Goal: Task Accomplishment & Management: Use online tool/utility

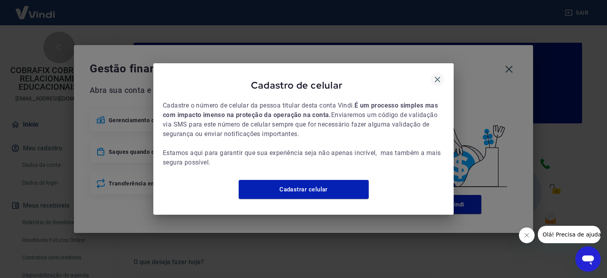
click at [435, 75] on icon "button" at bounding box center [437, 79] width 9 height 9
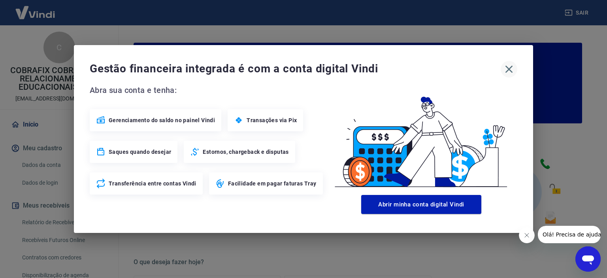
click at [509, 68] on icon "button" at bounding box center [509, 70] width 8 height 8
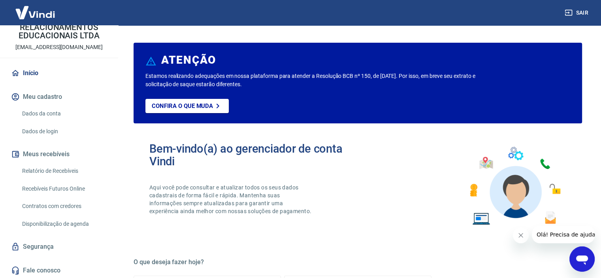
scroll to position [52, 0]
click at [77, 170] on link "Relatório de Recebíveis" at bounding box center [64, 170] width 90 height 16
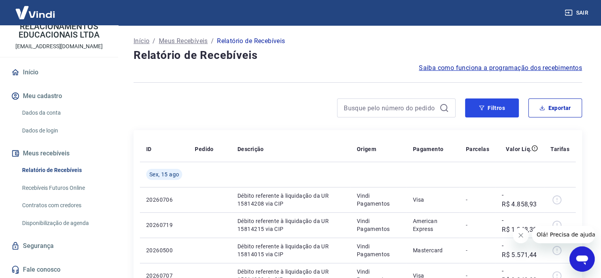
drag, startPoint x: 495, startPoint y: 107, endPoint x: 130, endPoint y: 141, distance: 366.3
click at [494, 107] on button "Filtros" at bounding box center [492, 107] width 54 height 19
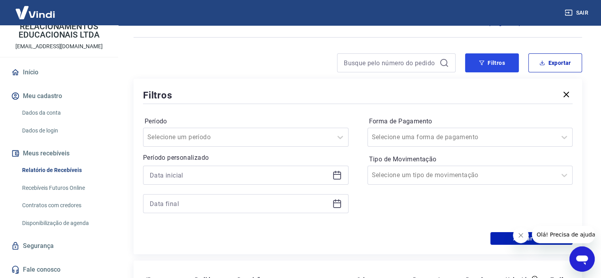
scroll to position [79, 0]
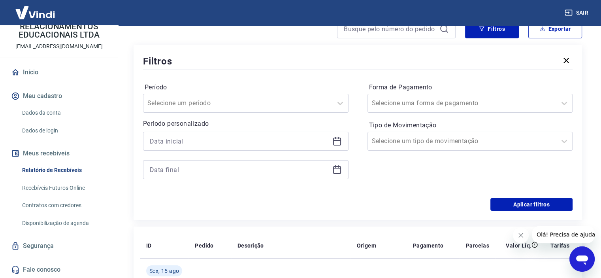
click at [338, 141] on icon at bounding box center [336, 140] width 9 height 9
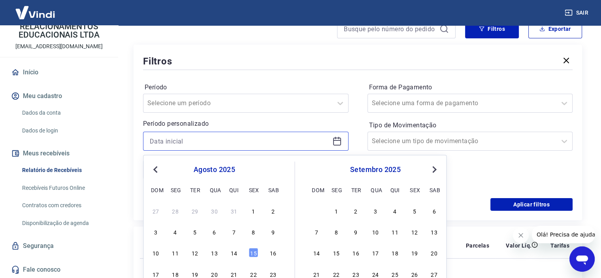
scroll to position [198, 0]
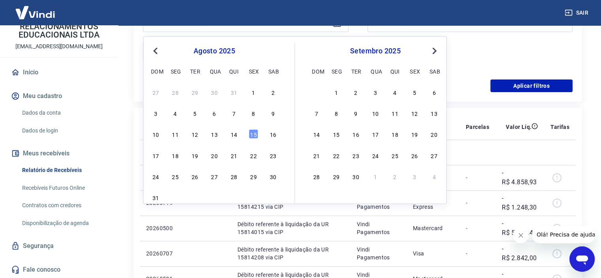
click at [156, 50] on span "Previous Month" at bounding box center [156, 50] width 0 height 9
click at [230, 176] on div "31" at bounding box center [233, 175] width 9 height 9
type input "[DATE]"
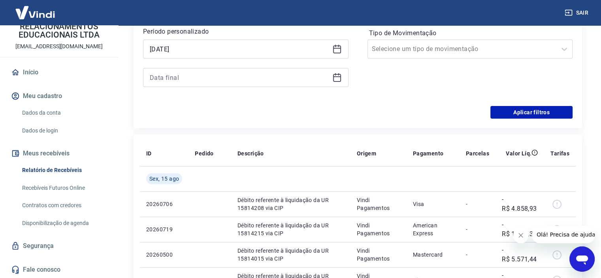
scroll to position [158, 0]
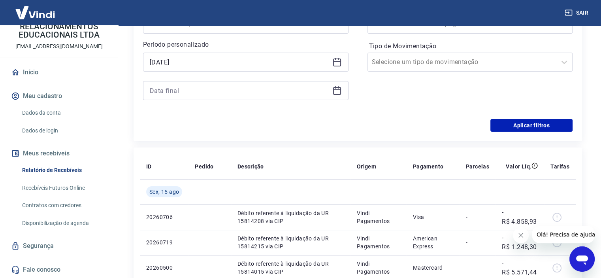
click at [335, 88] on icon at bounding box center [335, 87] width 1 height 2
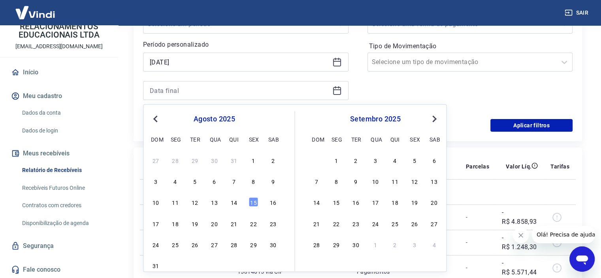
click at [156, 118] on span "Previous Month" at bounding box center [156, 118] width 0 height 9
click at [235, 245] on div "31" at bounding box center [233, 243] width 9 height 9
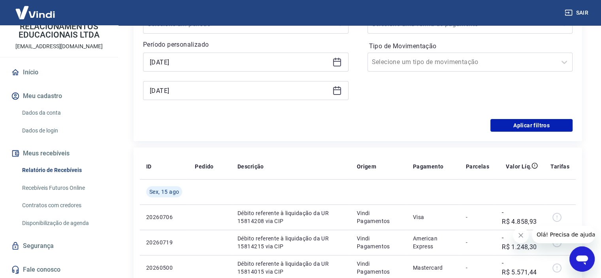
type input "[DATE]"
click at [520, 125] on button "Aplicar filtros" at bounding box center [531, 125] width 82 height 13
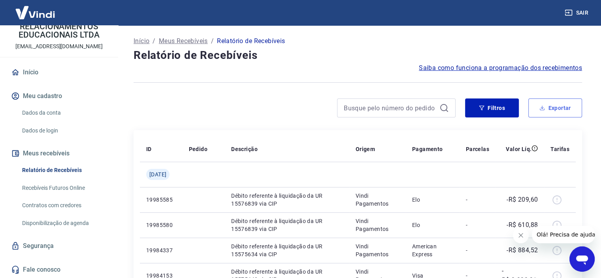
click at [559, 115] on button "Exportar" at bounding box center [555, 107] width 54 height 19
type input "[DATE]"
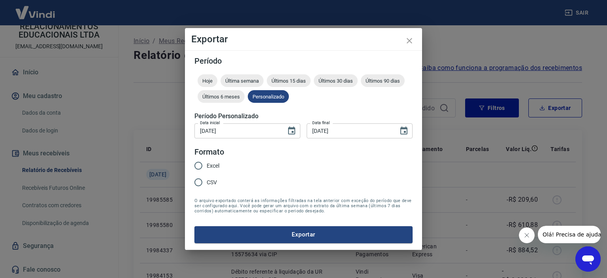
click at [198, 165] on input "Excel" at bounding box center [198, 165] width 17 height 17
radio input "true"
click at [294, 235] on button "Exportar" at bounding box center [303, 234] width 218 height 17
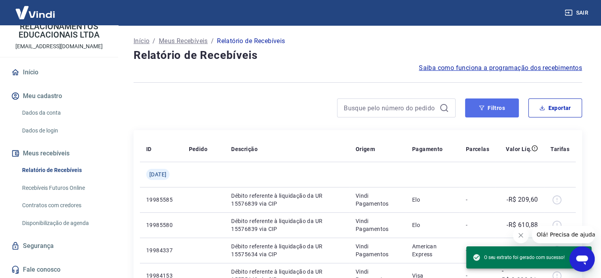
click at [479, 110] on icon "button" at bounding box center [482, 108] width 6 height 6
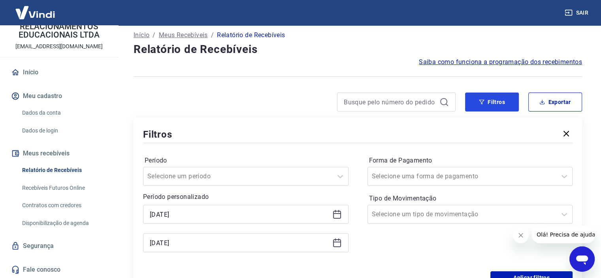
scroll to position [119, 0]
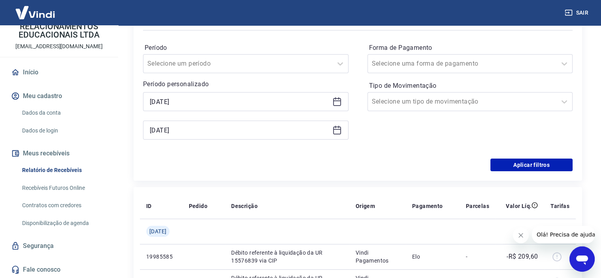
click at [339, 107] on div "[DATE]" at bounding box center [245, 101] width 205 height 19
click at [337, 101] on icon at bounding box center [337, 100] width 8 height 1
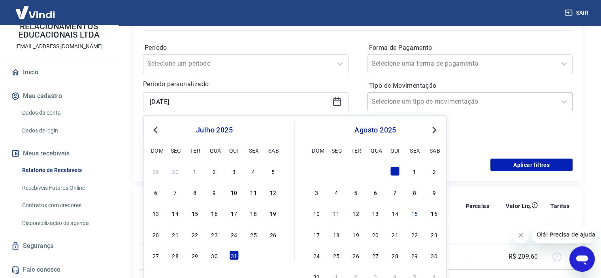
click at [434, 101] on input "Tipo de Movimentação" at bounding box center [412, 101] width 80 height 9
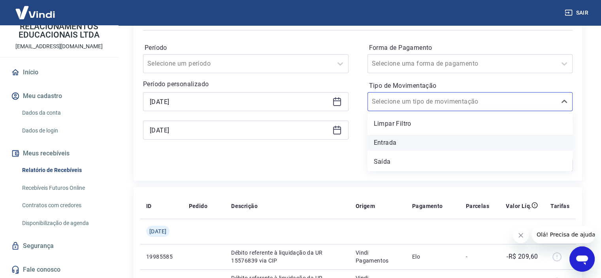
click at [402, 138] on div "Entrada" at bounding box center [469, 143] width 205 height 16
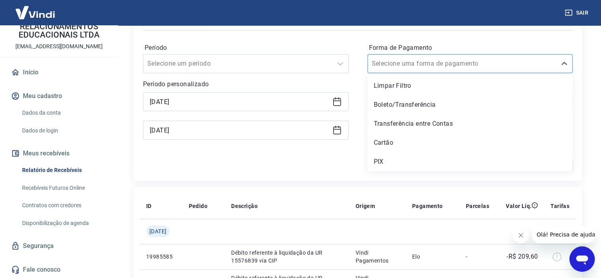
click at [410, 68] on input "Forma de Pagamento" at bounding box center [412, 63] width 80 height 9
click at [336, 41] on div "Período Selecione um período" at bounding box center [245, 57] width 205 height 32
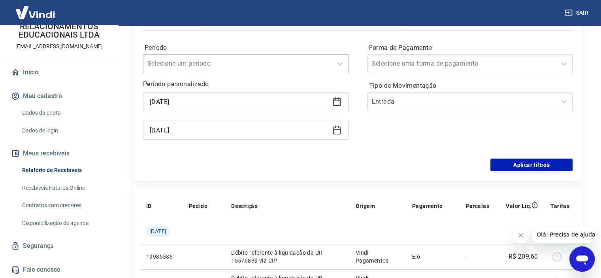
click at [324, 62] on div at bounding box center [237, 63] width 181 height 11
click at [339, 102] on icon at bounding box center [336, 101] width 9 height 9
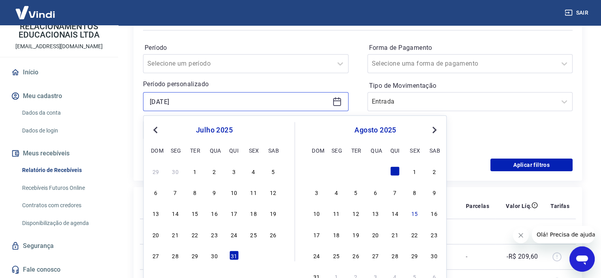
scroll to position [198, 0]
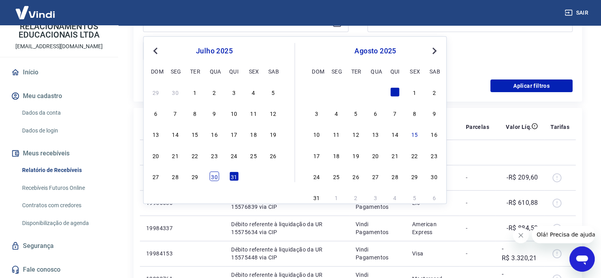
click at [212, 177] on div "30" at bounding box center [213, 175] width 9 height 9
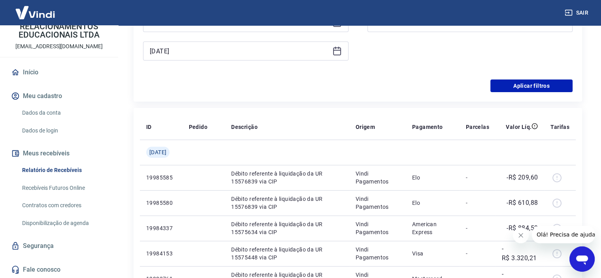
type input "[DATE]"
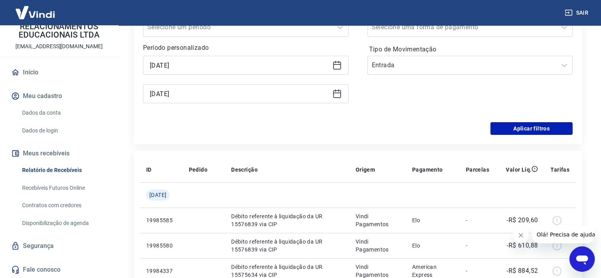
scroll to position [119, 0]
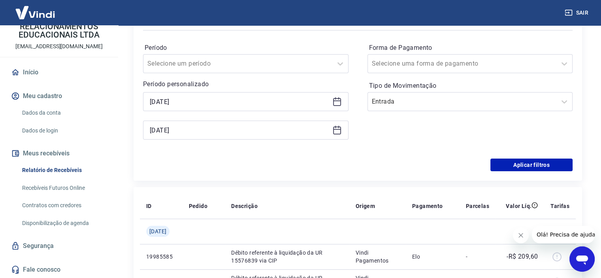
click at [336, 129] on icon at bounding box center [337, 129] width 8 height 1
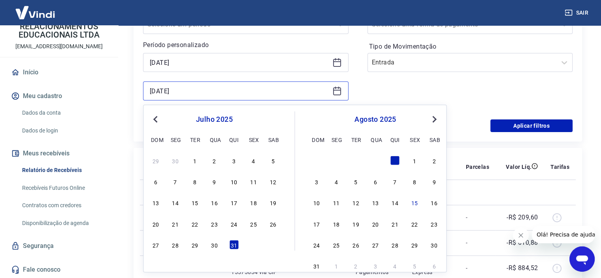
scroll to position [158, 0]
click at [216, 244] on div "30" at bounding box center [213, 243] width 9 height 9
type input "[DATE]"
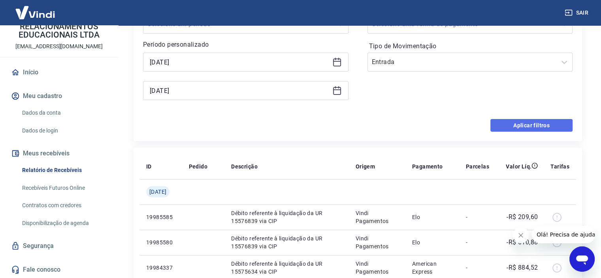
click at [520, 128] on button "Aplicar filtros" at bounding box center [531, 125] width 82 height 13
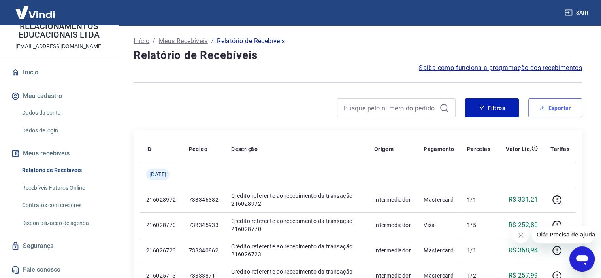
click at [547, 111] on button "Exportar" at bounding box center [555, 107] width 54 height 19
type input "[DATE]"
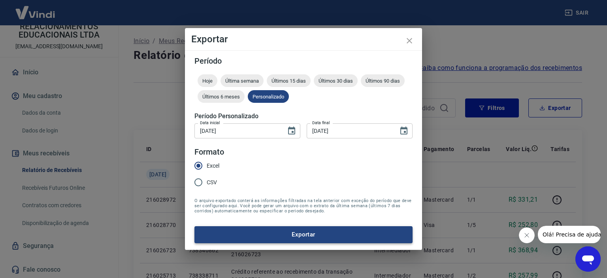
click at [327, 230] on button "Exportar" at bounding box center [303, 234] width 218 height 17
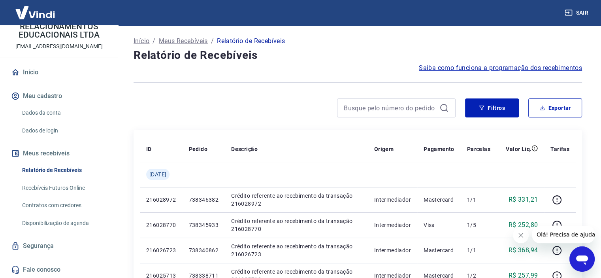
click at [584, 258] on icon "Abrir janela de mensagens" at bounding box center [582, 259] width 12 height 9
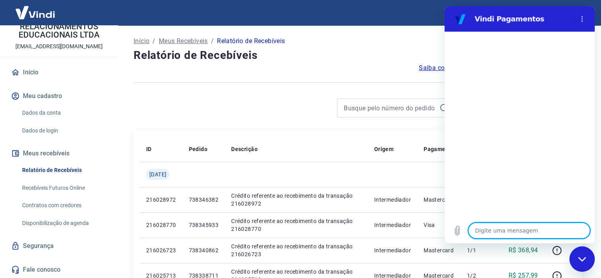
click at [264, 104] on div at bounding box center [295, 107] width 322 height 19
